Goal: Contribute content: Contribute content

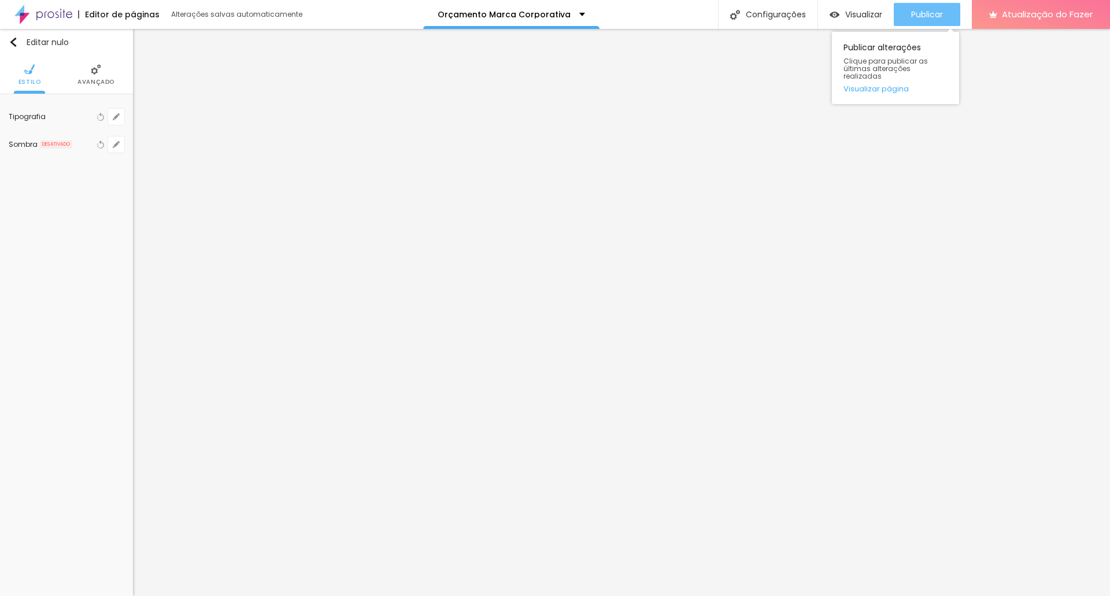
click at [914, 19] on font "Publicar" at bounding box center [927, 15] width 32 height 12
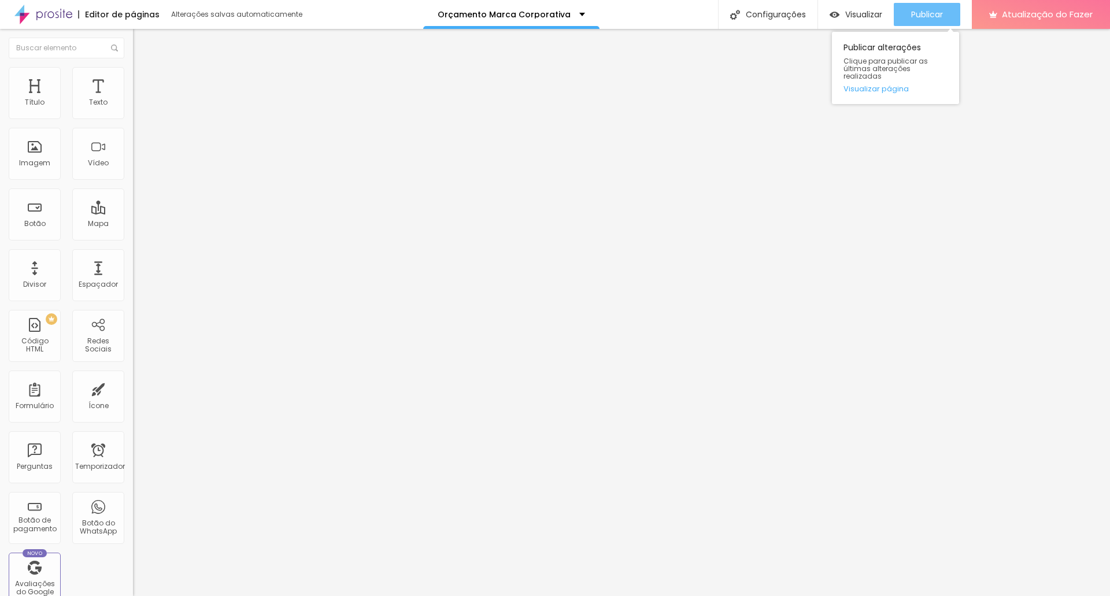
click at [925, 15] on font "Publicar" at bounding box center [927, 15] width 32 height 12
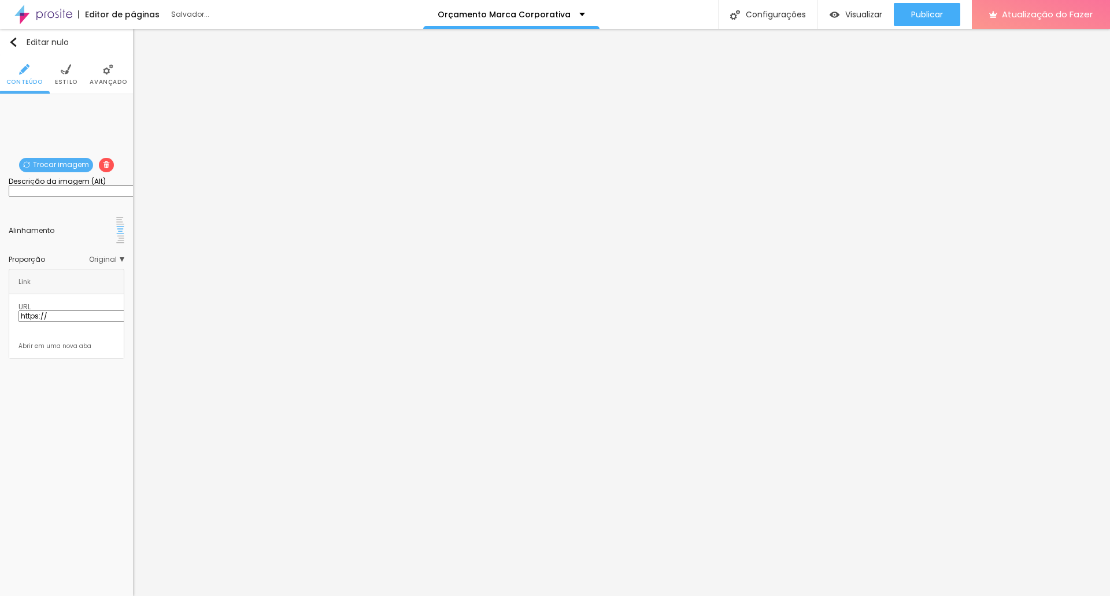
click at [57, 162] on font "Trocar imagem" at bounding box center [61, 165] width 56 height 10
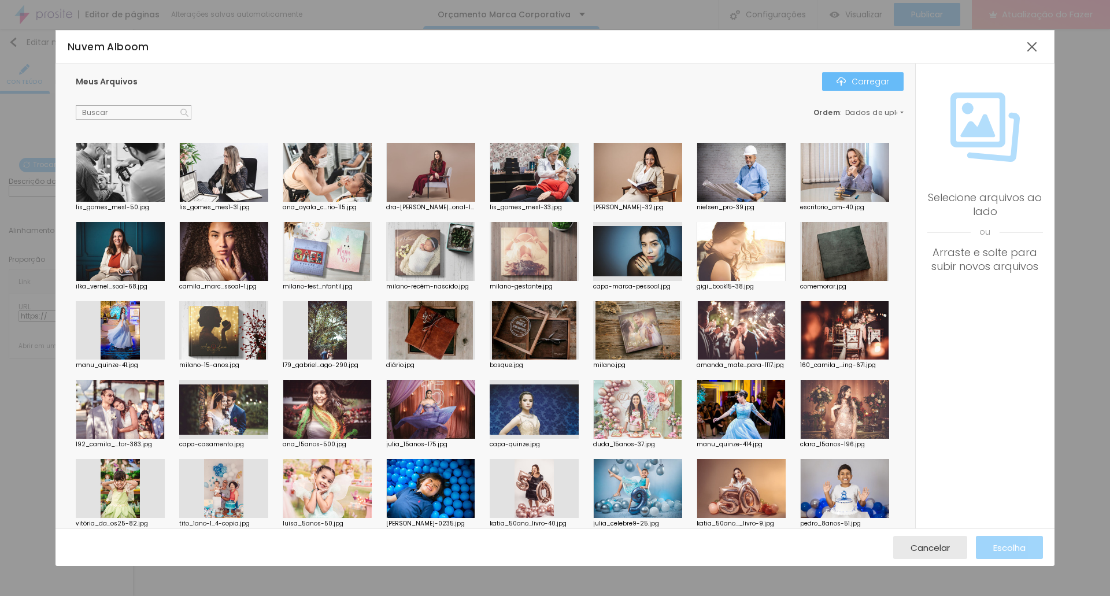
click at [849, 80] on div "Carregar" at bounding box center [863, 81] width 53 height 9
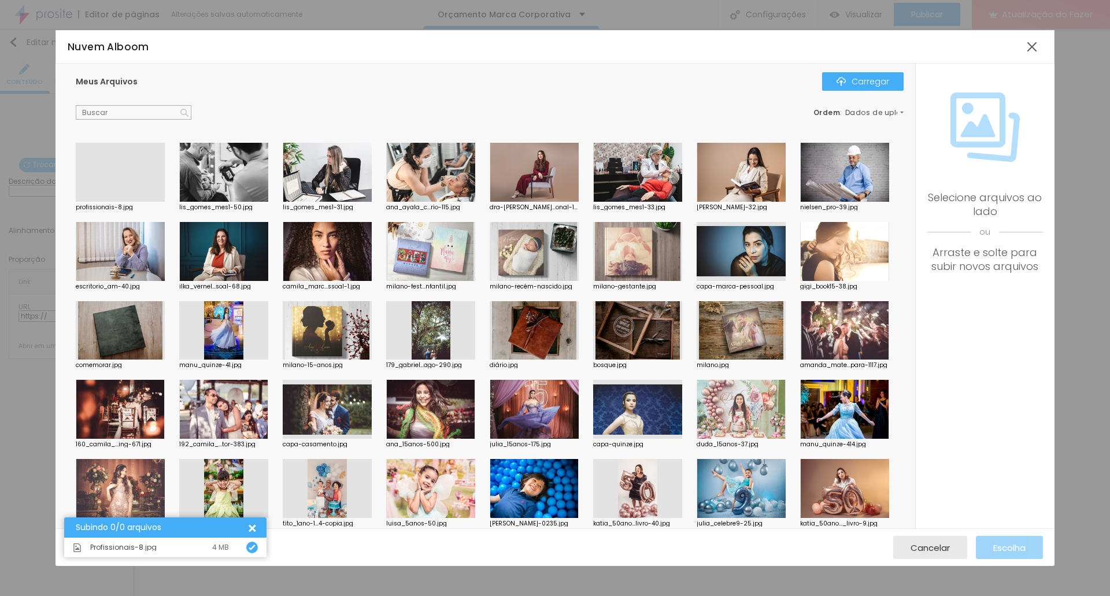
click at [133, 202] on div at bounding box center [120, 202] width 89 height 0
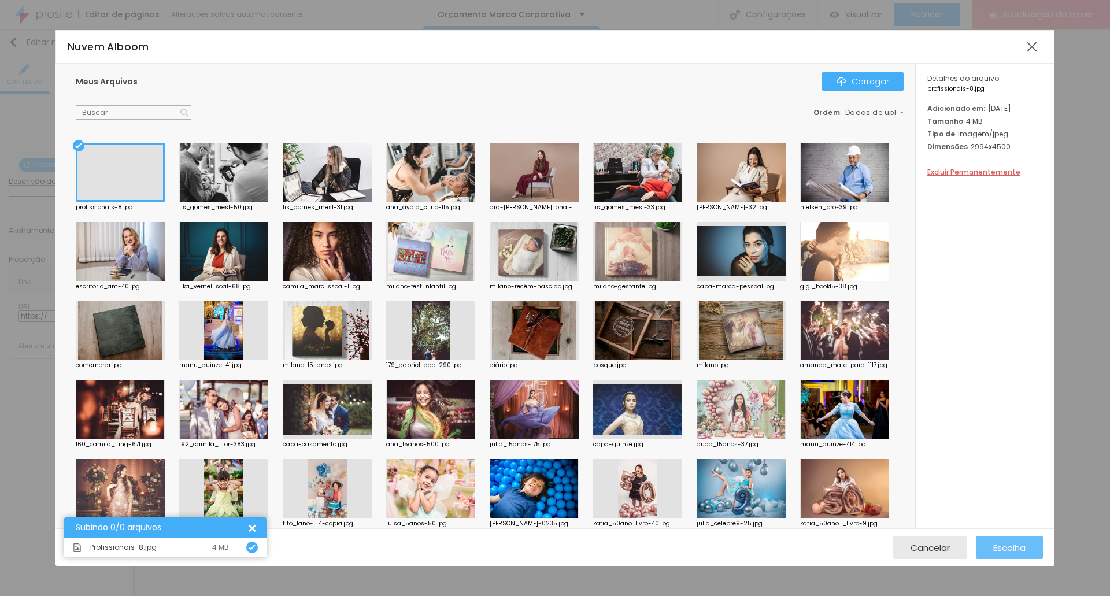
click at [1014, 550] on font "Escolha" at bounding box center [1009, 548] width 32 height 12
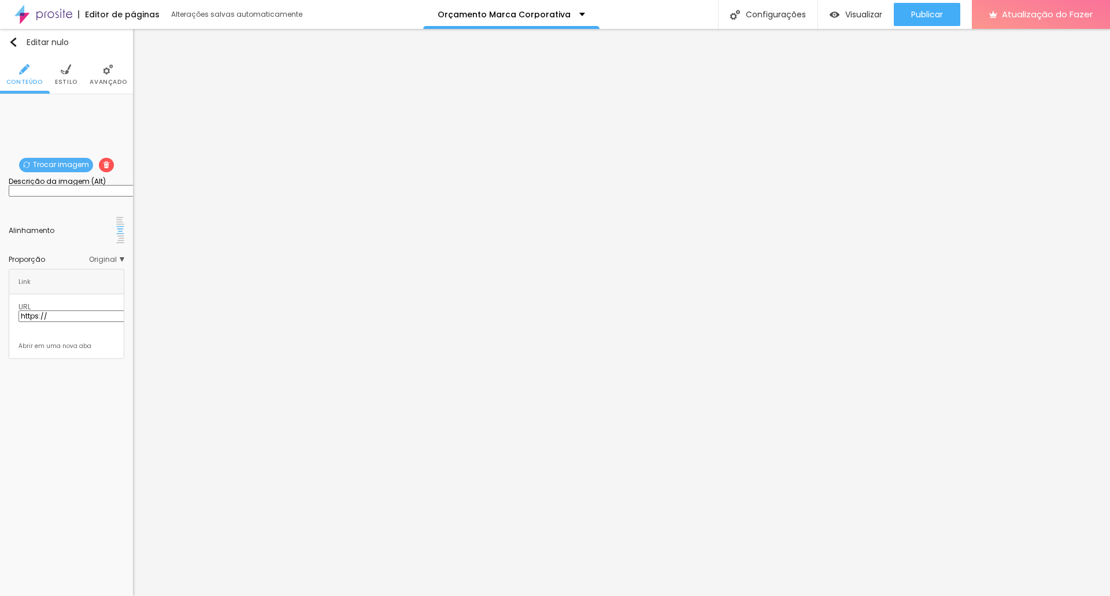
click at [53, 163] on font "Trocar imagem" at bounding box center [61, 165] width 56 height 10
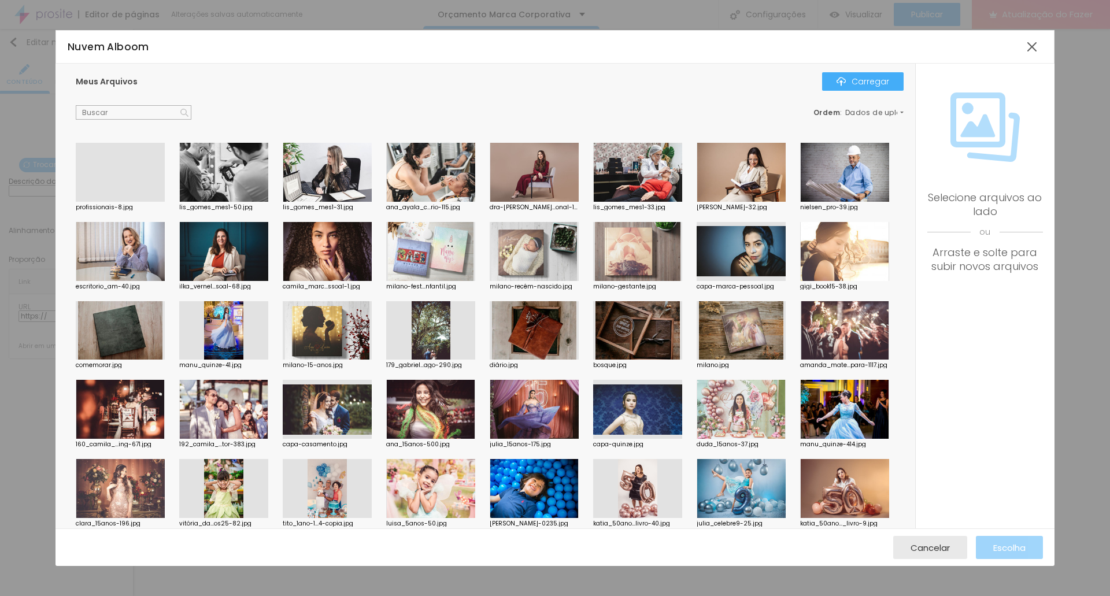
click at [112, 202] on div at bounding box center [120, 202] width 89 height 0
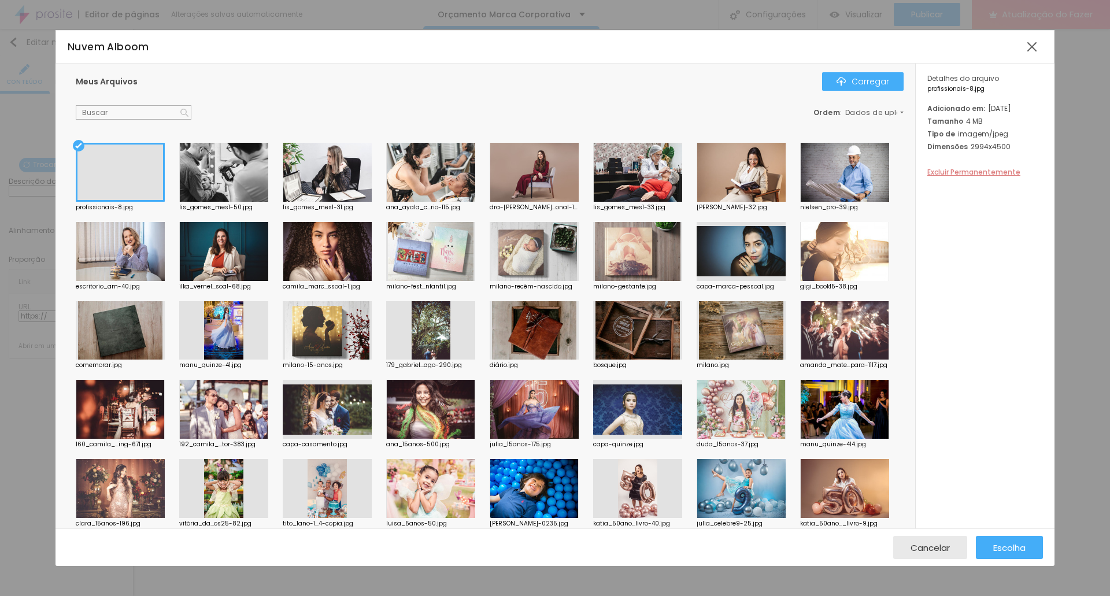
click at [998, 177] on font "Excluir Permanentemente" at bounding box center [974, 172] width 93 height 10
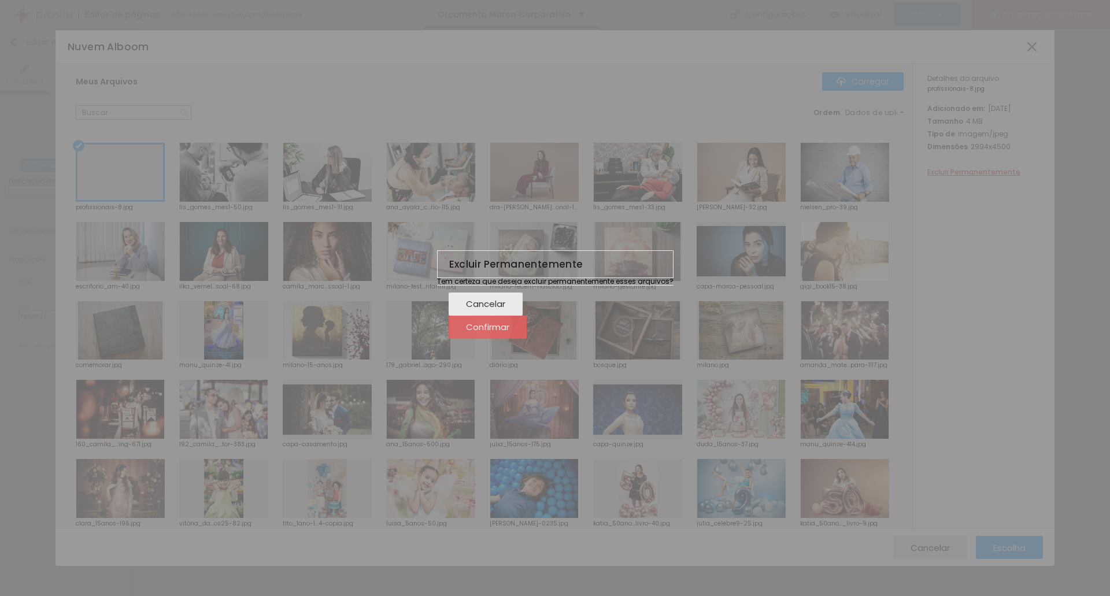
click at [527, 336] on button "Confirmar" at bounding box center [488, 327] width 78 height 23
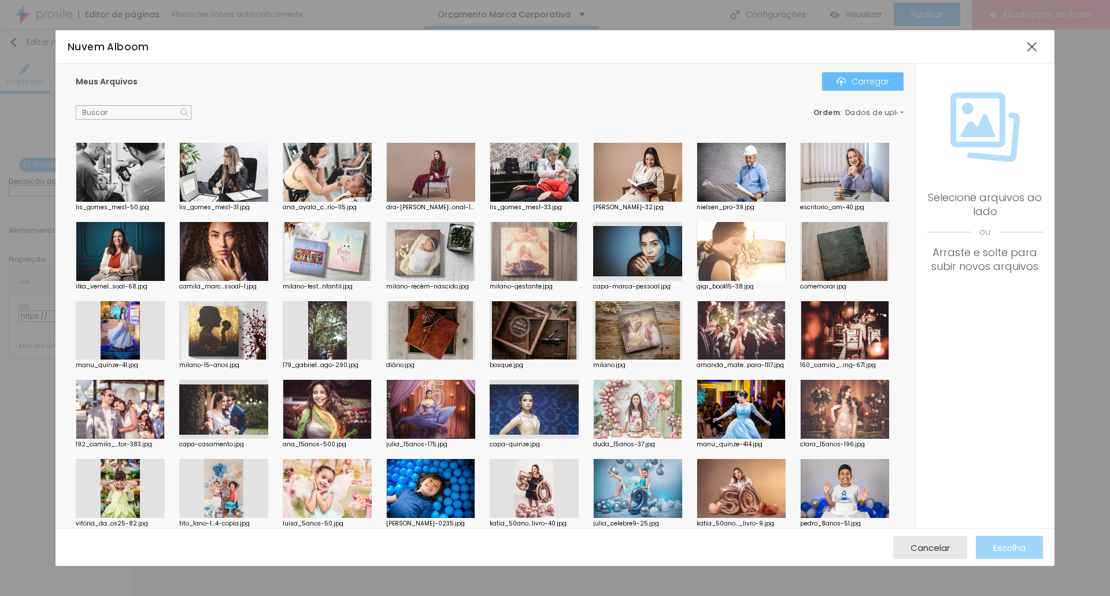
click at [881, 84] on font "Carregar" at bounding box center [871, 82] width 38 height 12
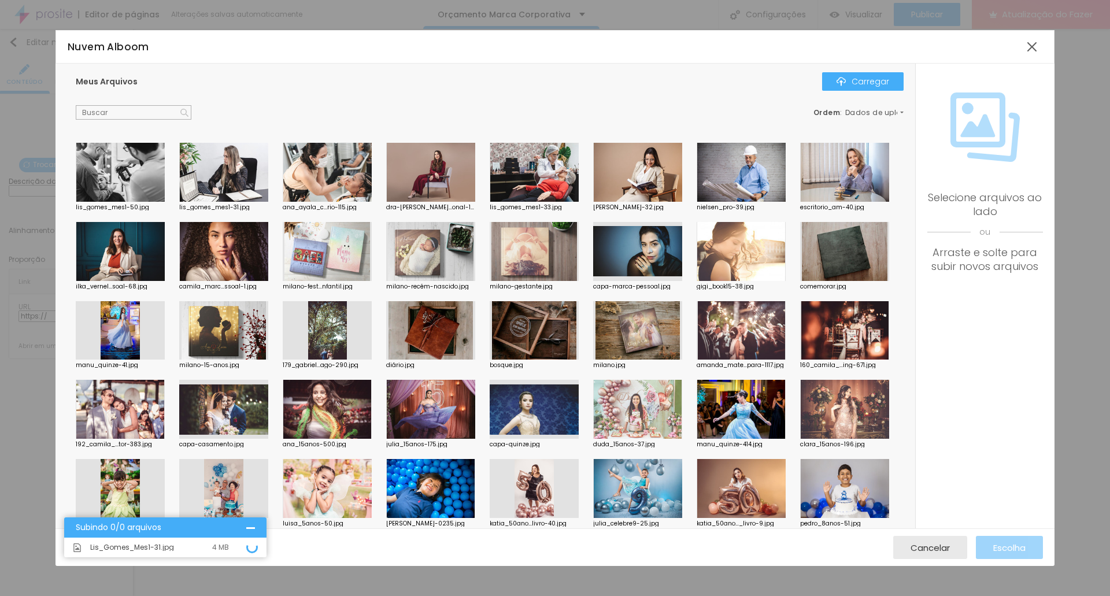
click at [250, 529] on div at bounding box center [250, 527] width 9 height 9
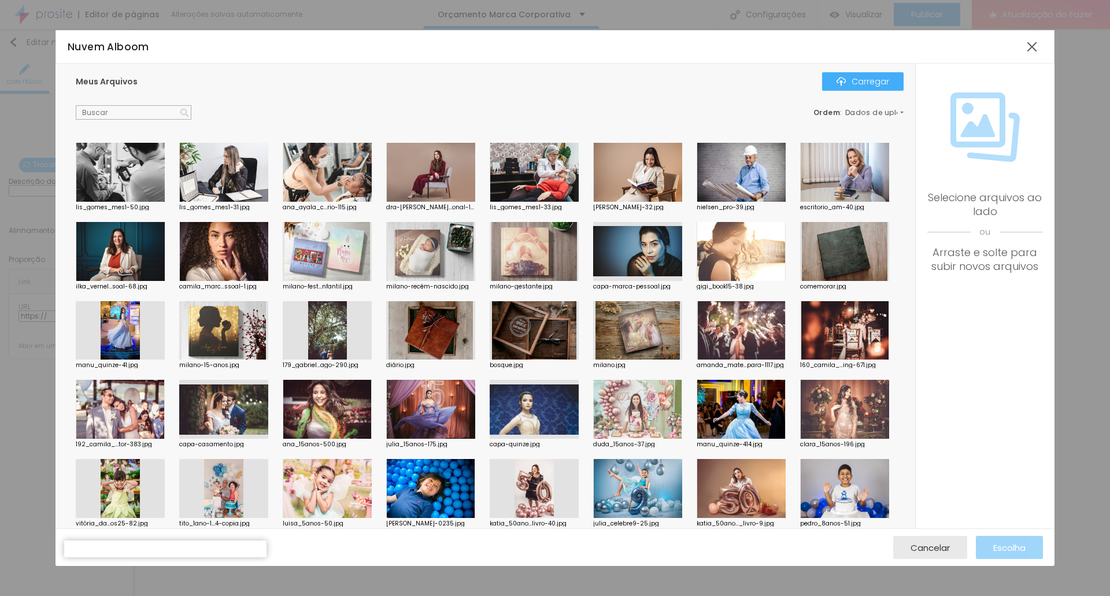
click at [73, 549] on div at bounding box center [68, 553] width 9 height 9
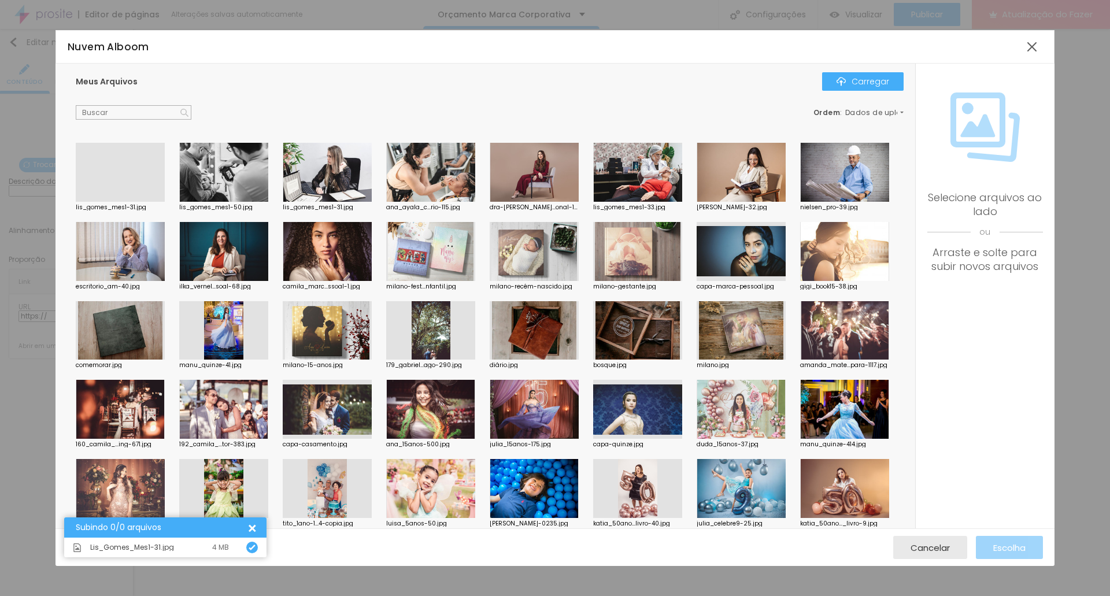
click at [145, 202] on div at bounding box center [120, 202] width 89 height 0
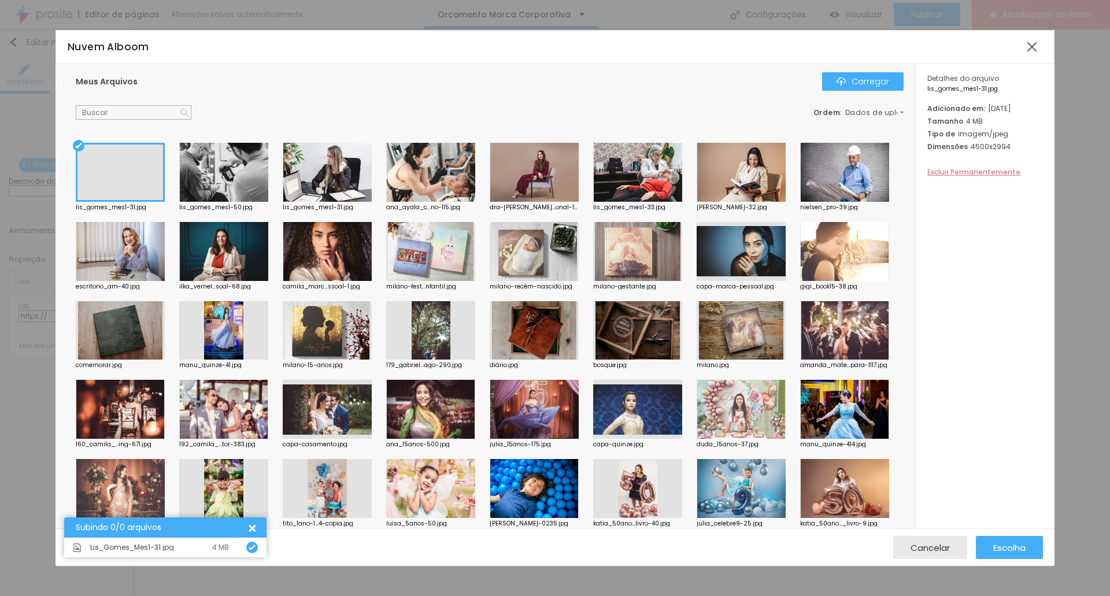
click at [988, 177] on font "Excluir Permanentemente" at bounding box center [974, 172] width 93 height 10
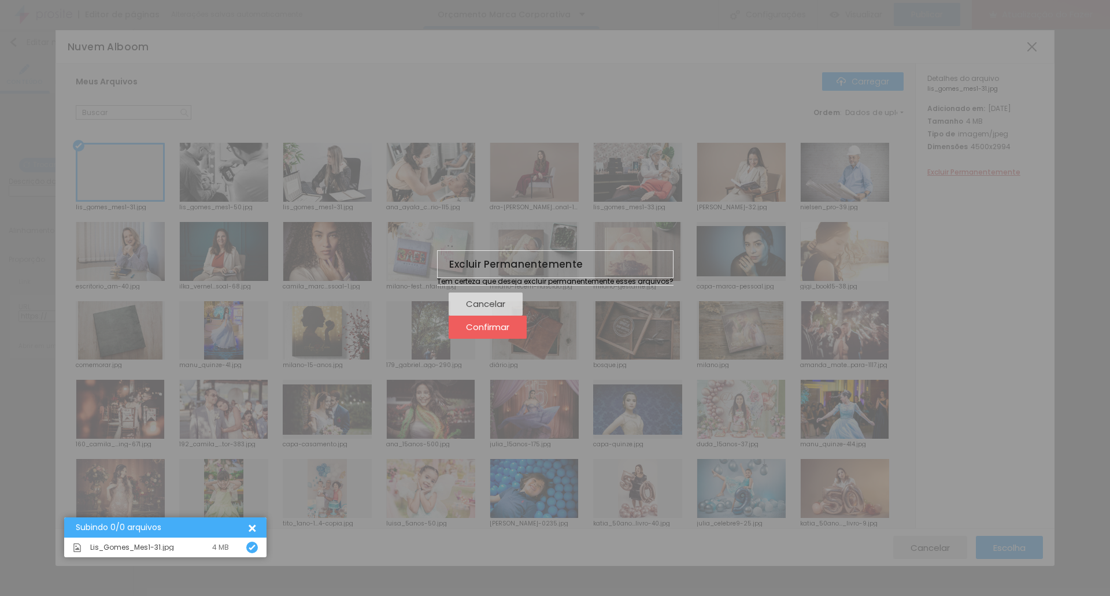
click at [523, 316] on button "Cancelar" at bounding box center [486, 304] width 74 height 23
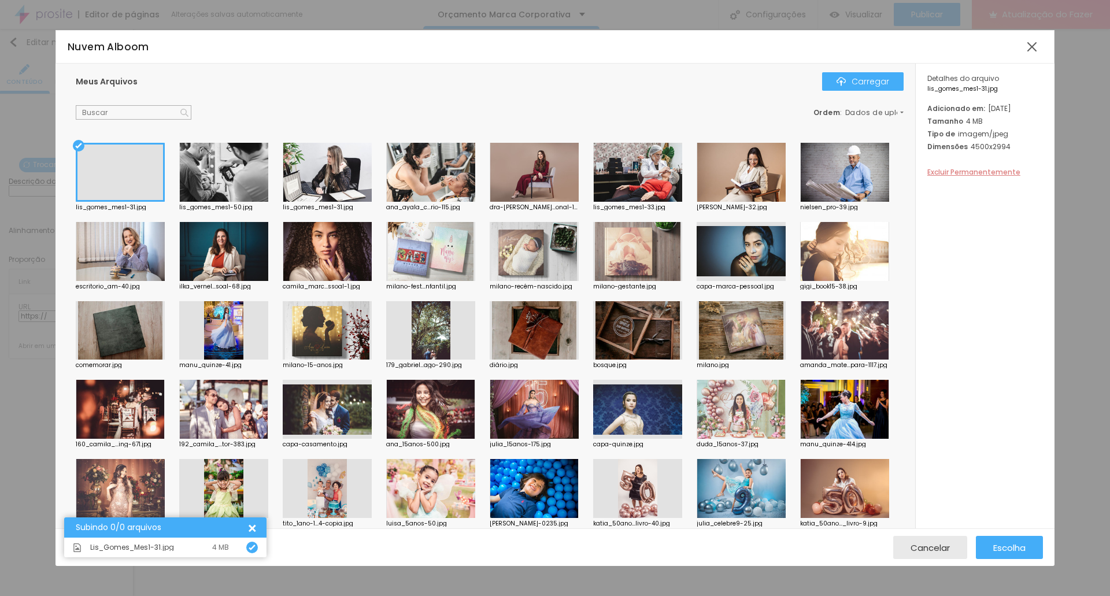
click at [974, 177] on font "Excluir Permanentemente" at bounding box center [974, 172] width 93 height 10
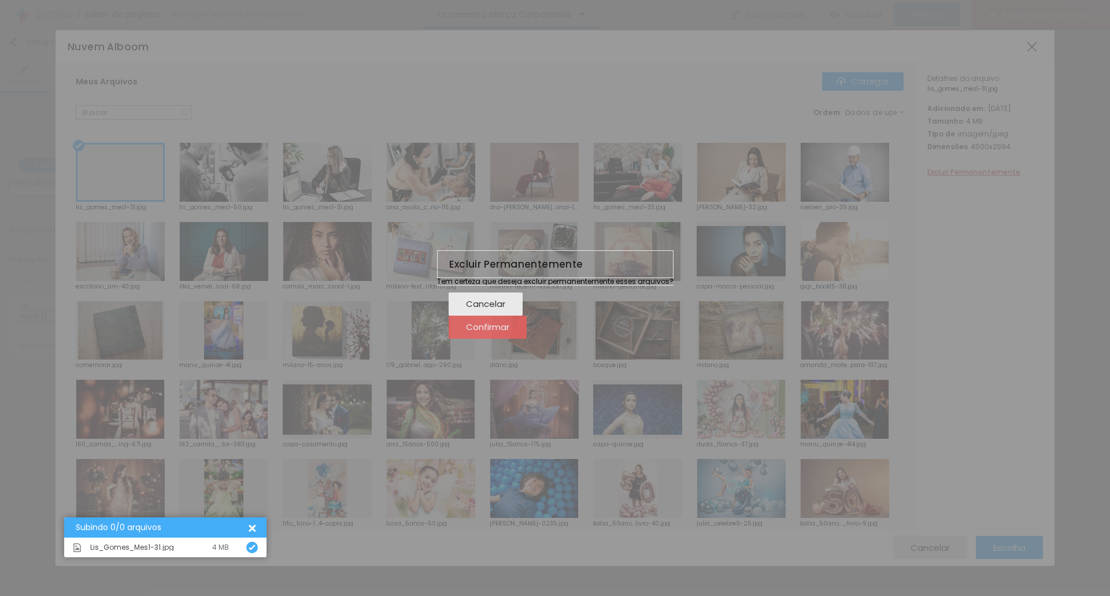
click at [509, 333] on font "Confirmar" at bounding box center [487, 327] width 43 height 12
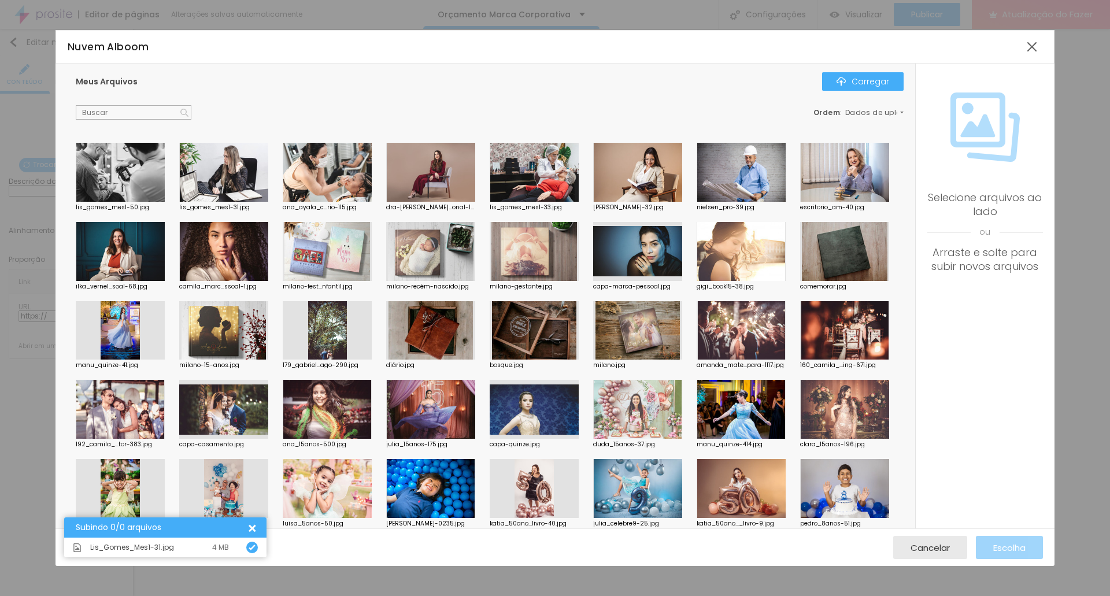
click at [258, 171] on div at bounding box center [223, 172] width 89 height 59
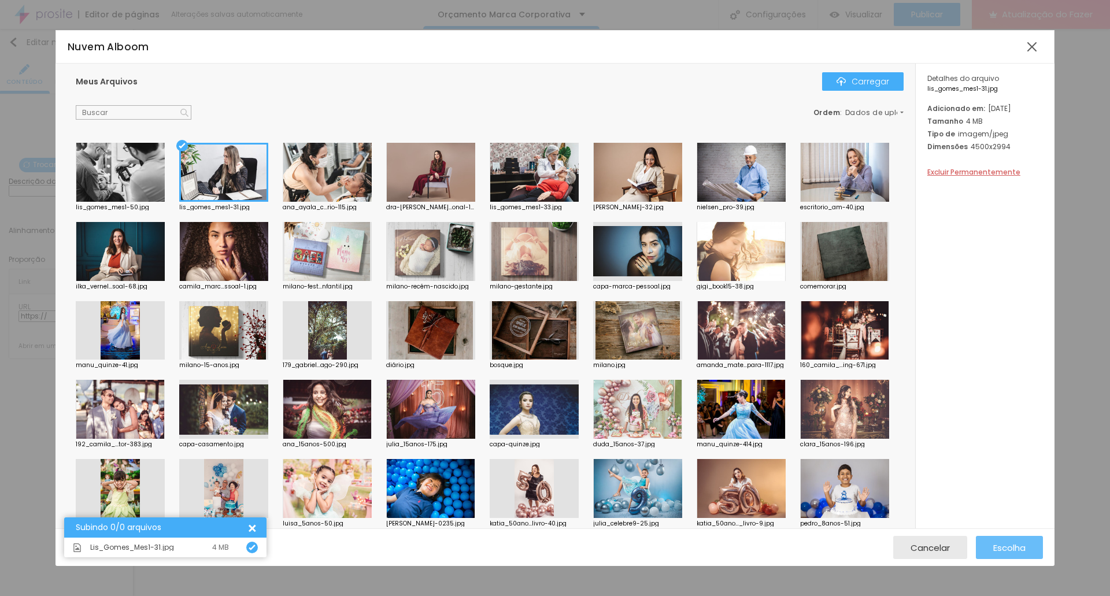
click at [1010, 551] on font "Escolha" at bounding box center [1009, 548] width 32 height 12
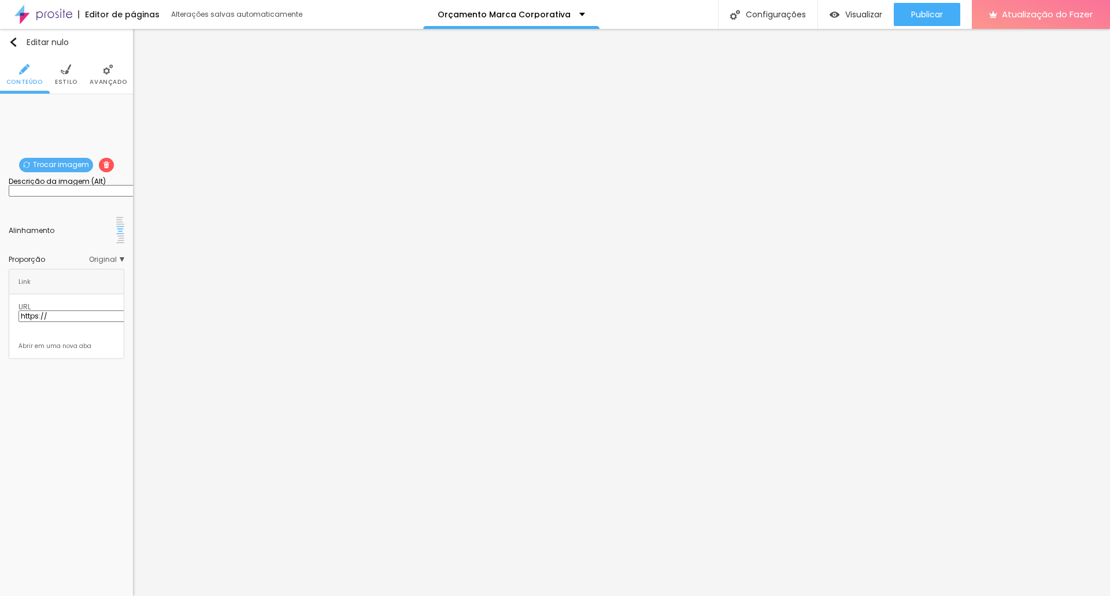
click at [59, 162] on font "Trocar imagem" at bounding box center [61, 165] width 56 height 10
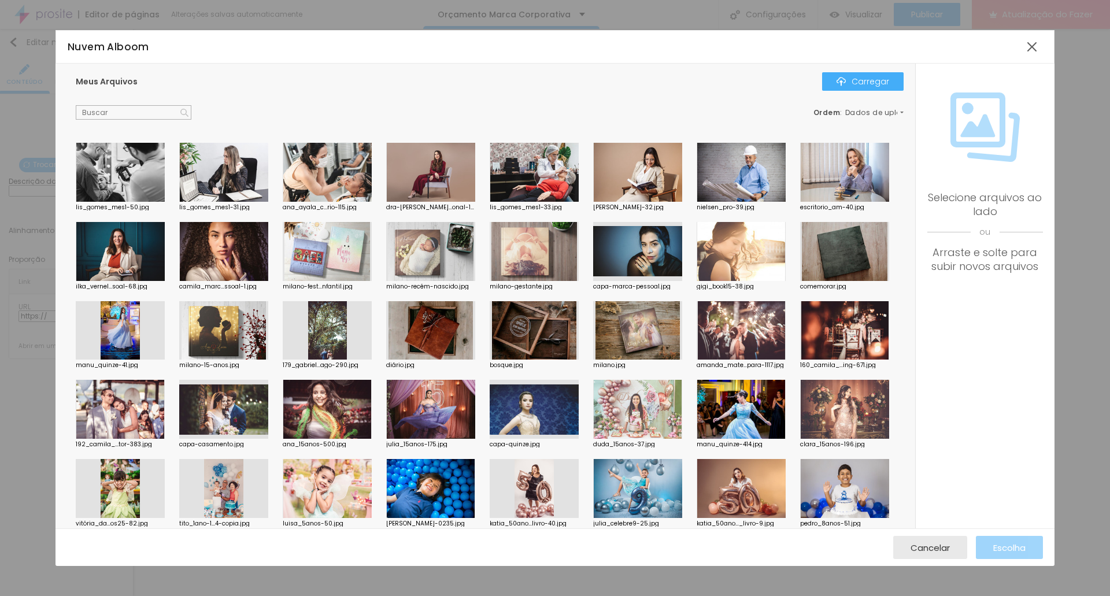
click at [541, 179] on div at bounding box center [534, 172] width 89 height 59
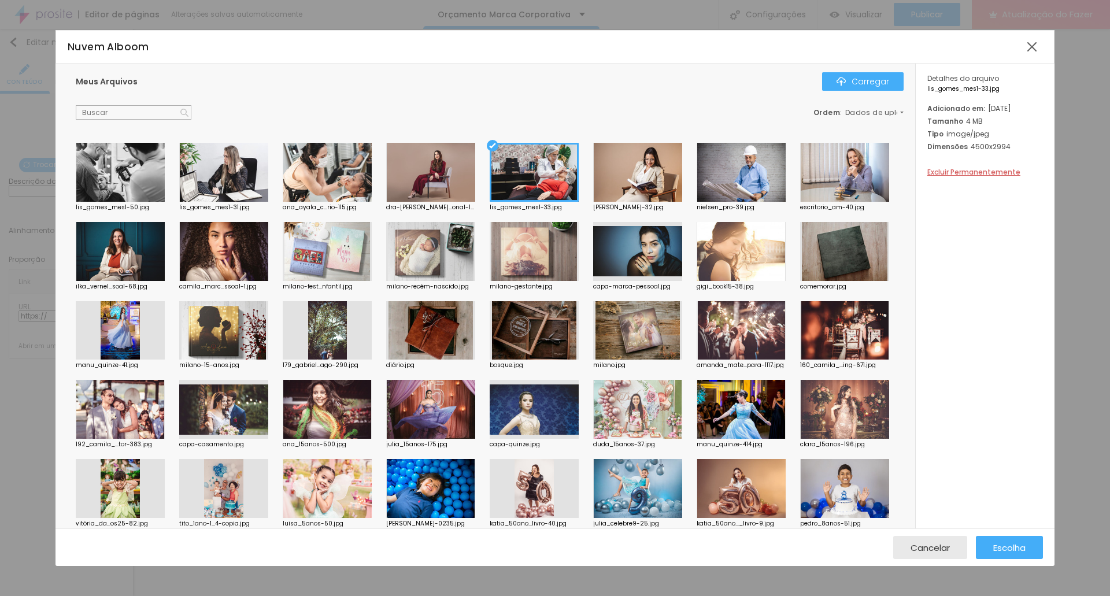
click at [541, 179] on div at bounding box center [534, 172] width 89 height 59
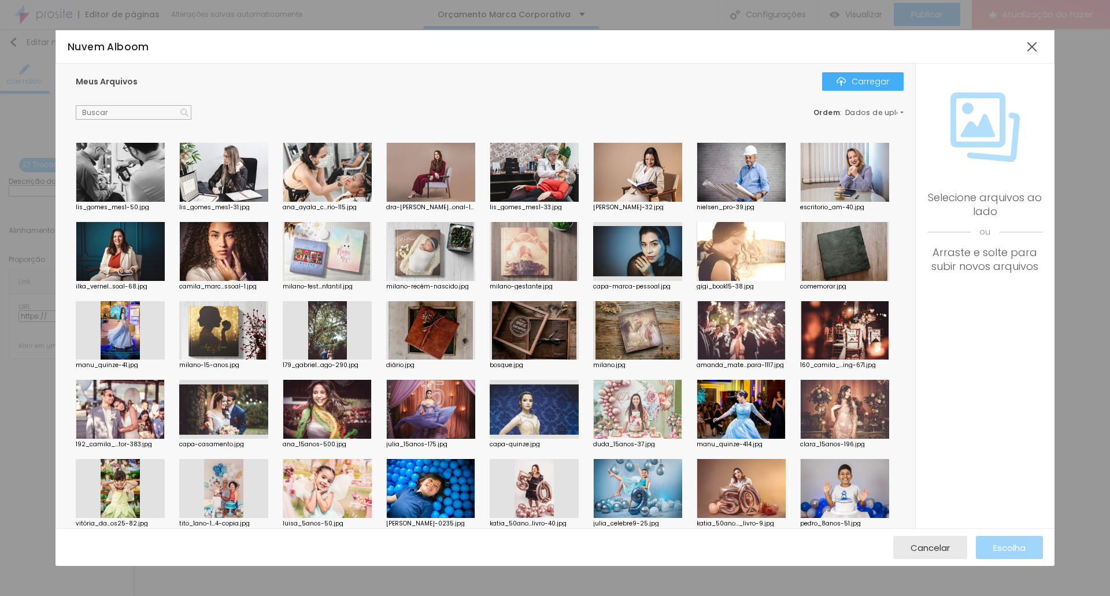
click at [555, 184] on div at bounding box center [534, 172] width 89 height 59
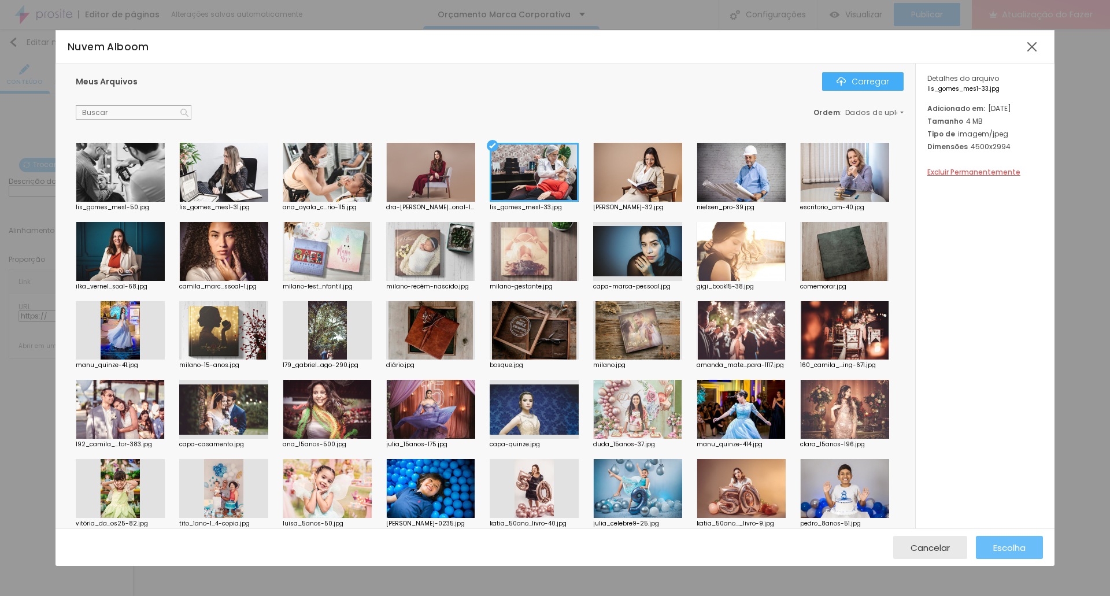
click at [1002, 545] on font "Escolha" at bounding box center [1009, 548] width 32 height 12
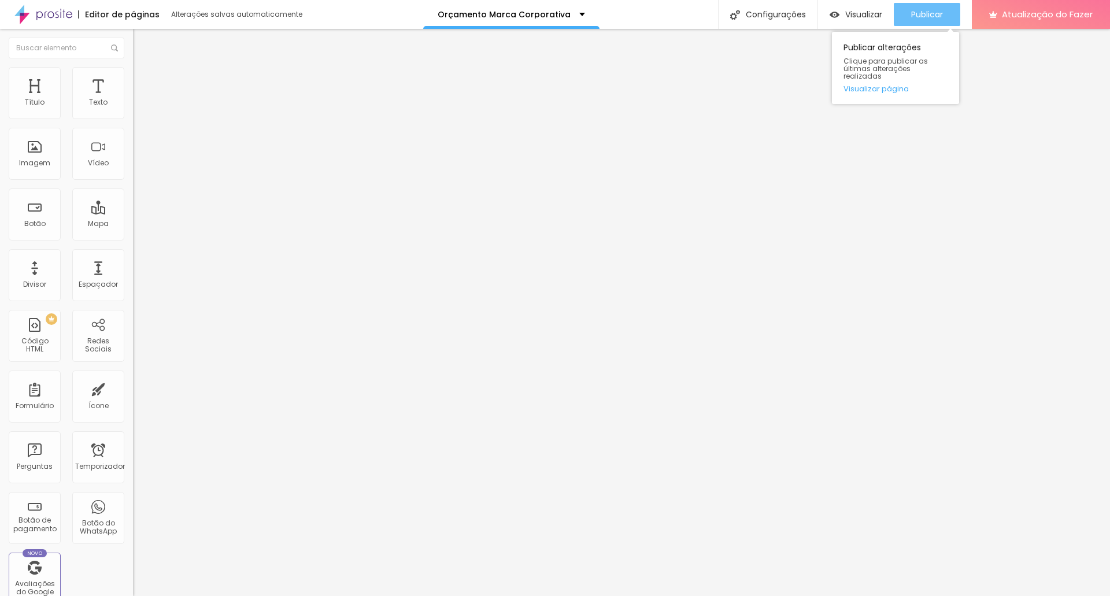
click at [953, 12] on button "Publicar" at bounding box center [927, 14] width 67 height 23
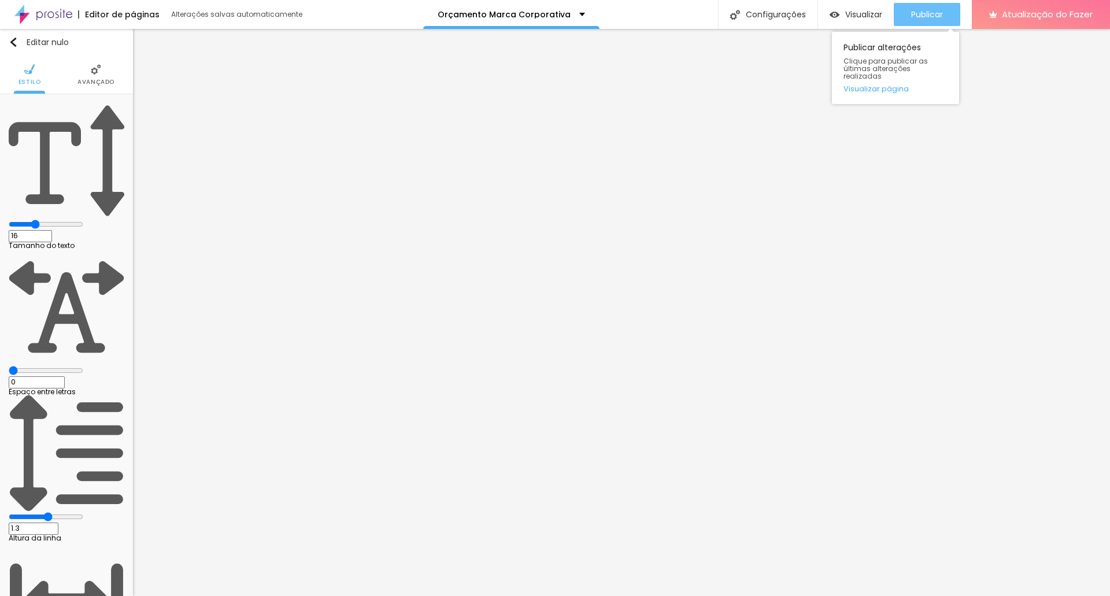
click at [931, 14] on font "Publicar" at bounding box center [927, 15] width 32 height 12
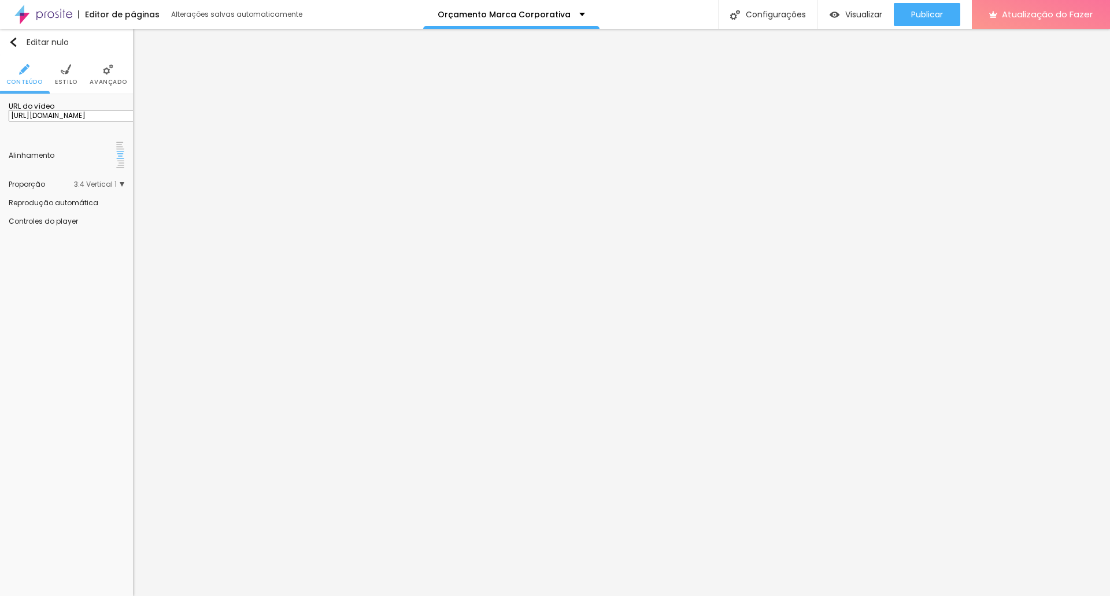
click at [62, 121] on input "[URL][DOMAIN_NAME]" at bounding box center [78, 116] width 139 height 12
paste input "x9h5hvu"
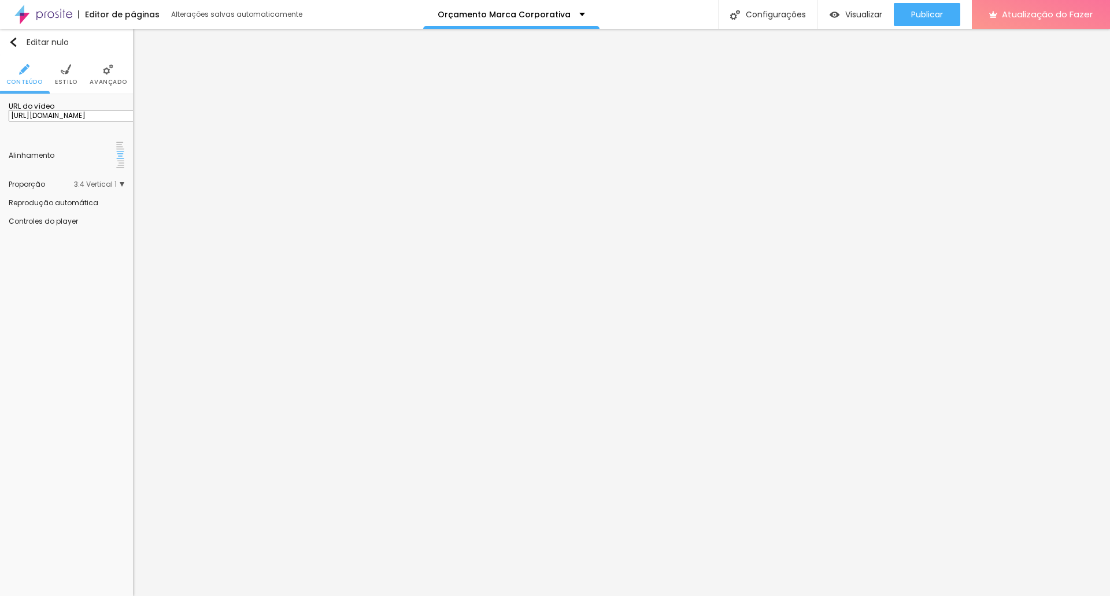
type input "[URL][DOMAIN_NAME]"
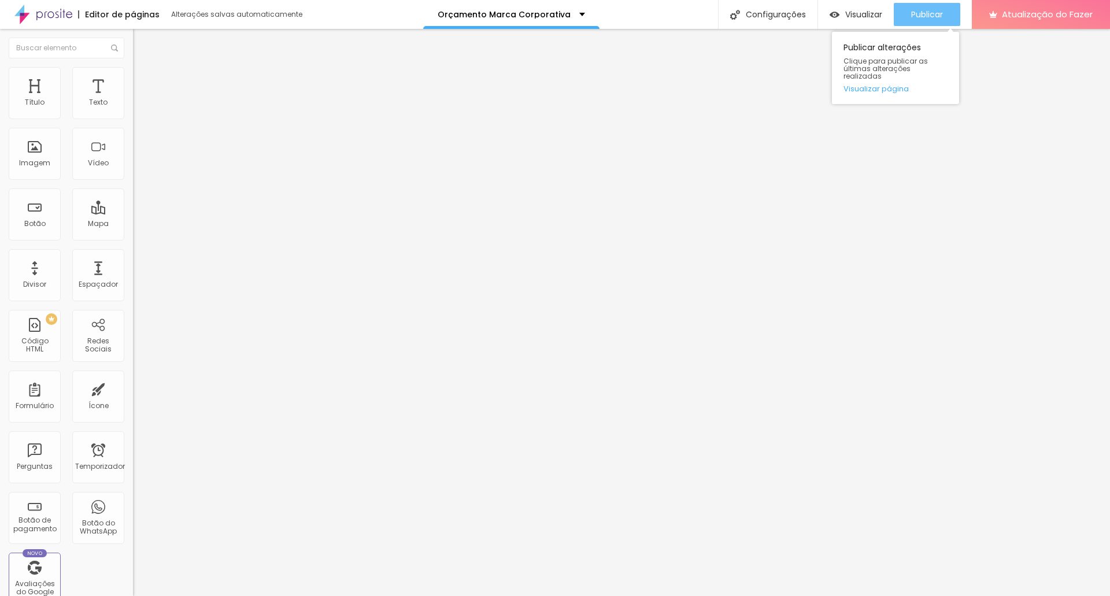
click at [914, 9] on font "Publicar" at bounding box center [927, 15] width 32 height 12
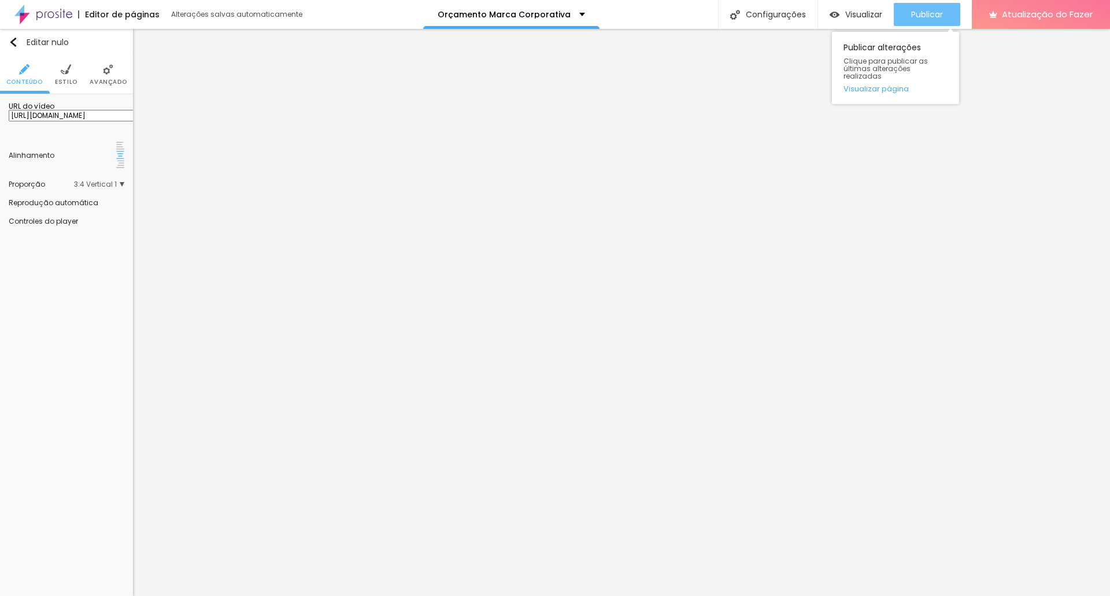
click at [940, 14] on font "Publicar" at bounding box center [927, 15] width 32 height 12
click at [855, 14] on font "Visualizar" at bounding box center [863, 15] width 37 height 12
